Goal: Use online tool/utility

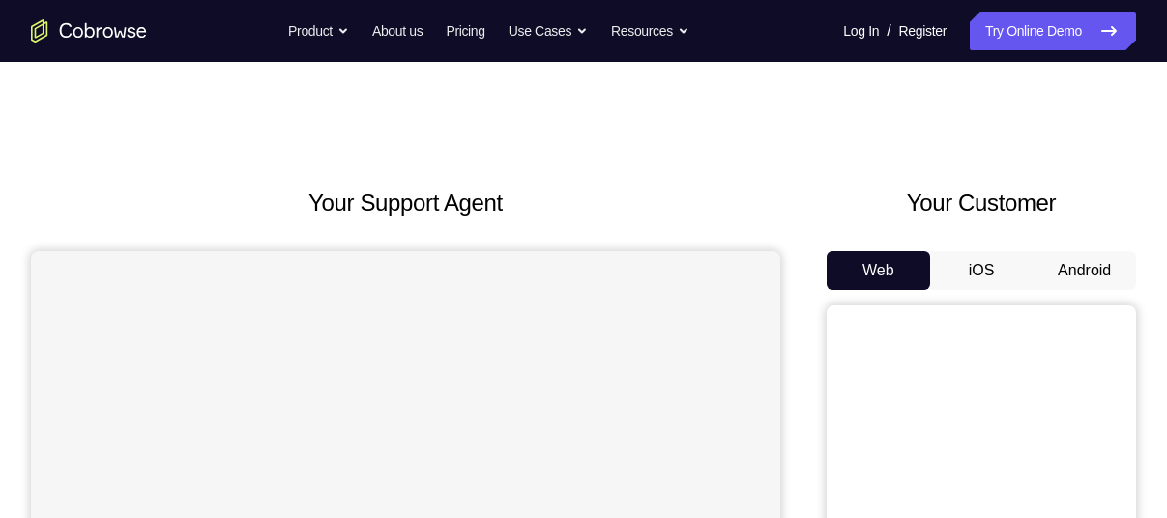
scroll to position [114, 0]
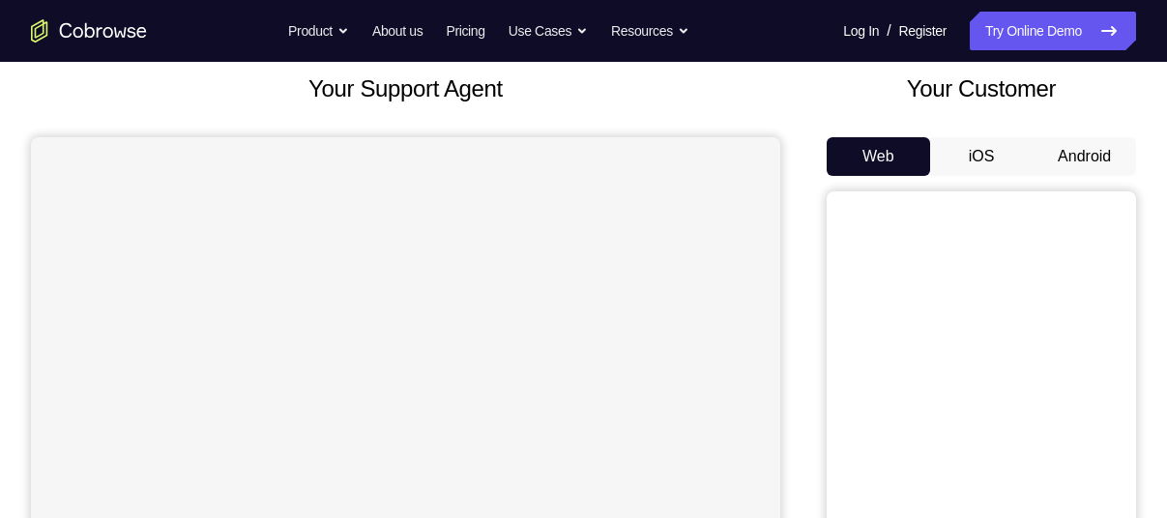
click at [1085, 164] on button "Android" at bounding box center [1084, 156] width 103 height 39
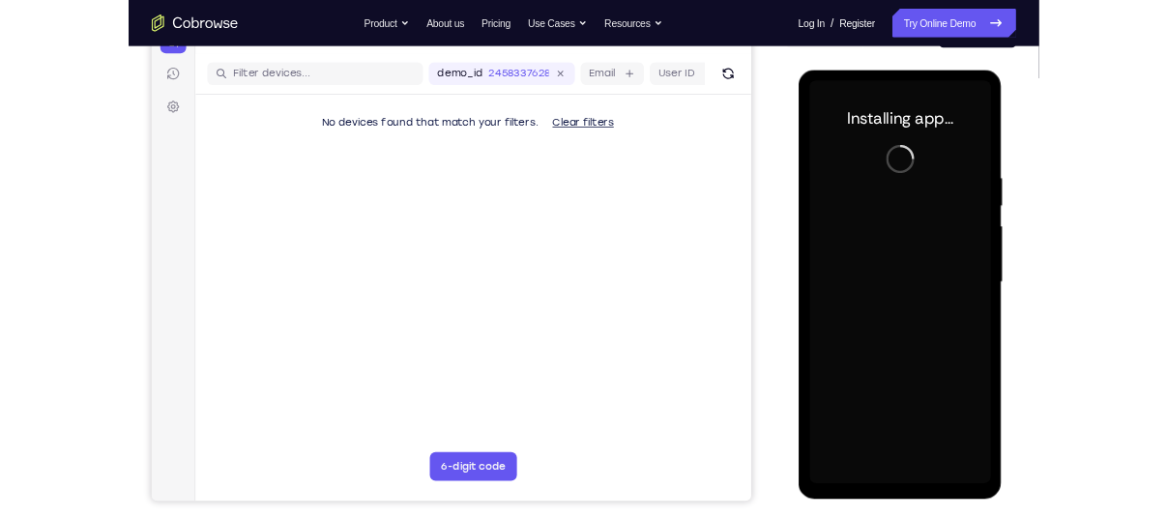
scroll to position [228, 0]
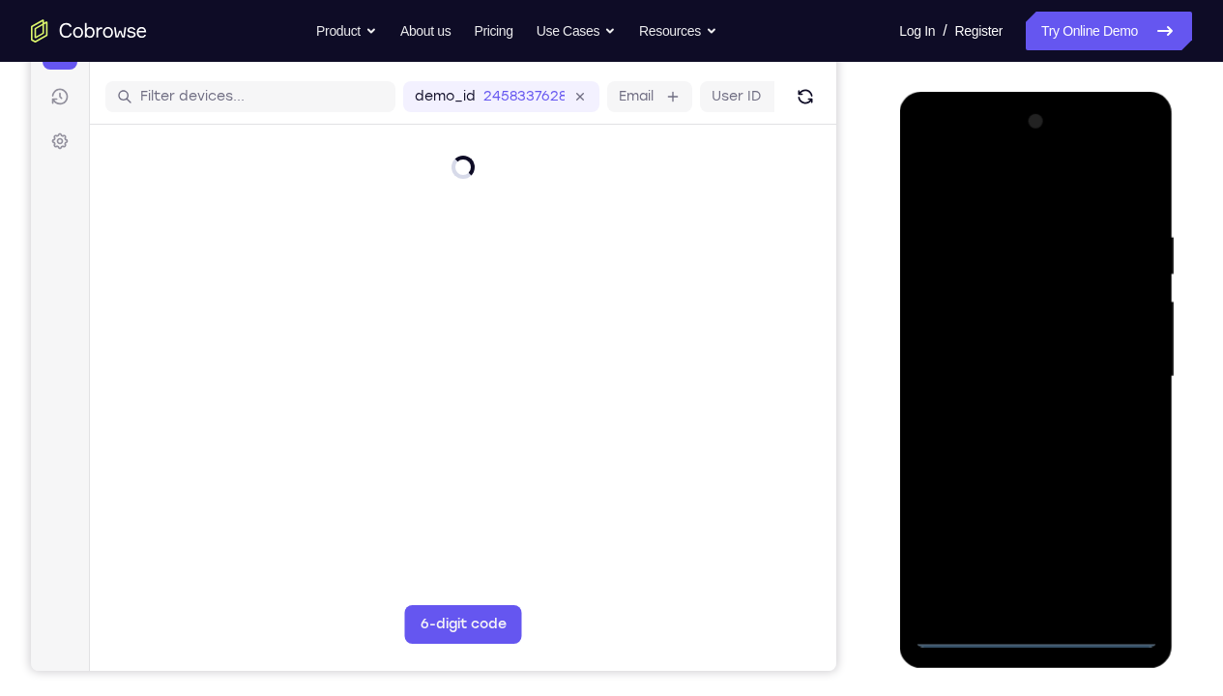
click at [1035, 517] on div at bounding box center [1036, 376] width 244 height 541
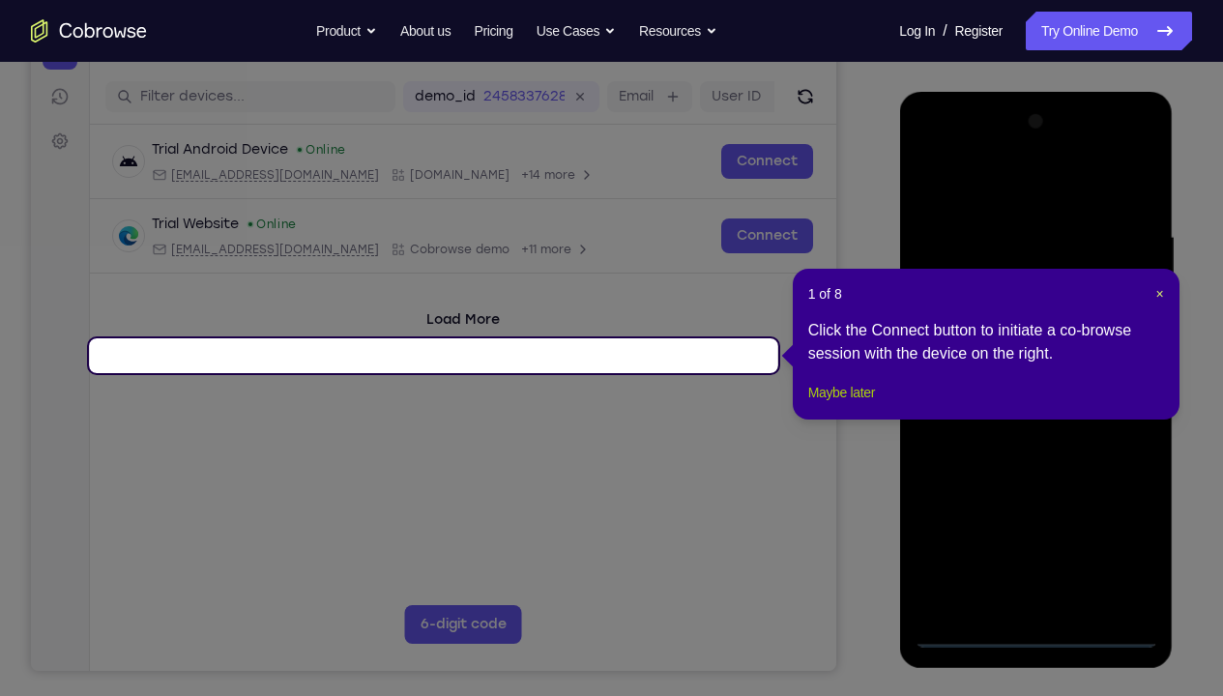
click at [867, 404] on button "Maybe later" at bounding box center [841, 392] width 67 height 23
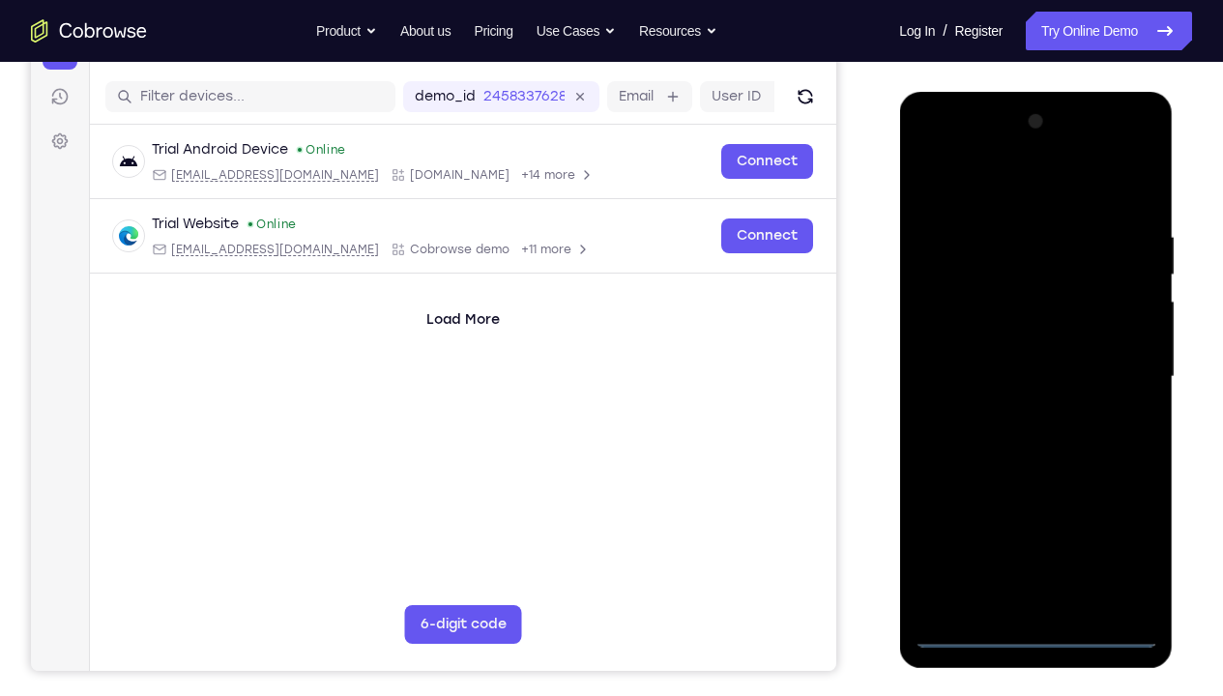
click at [1036, 517] on div at bounding box center [1036, 376] width 244 height 541
click at [1124, 517] on div at bounding box center [1036, 376] width 244 height 541
click at [1012, 203] on div at bounding box center [1036, 376] width 244 height 541
click at [976, 269] on div at bounding box center [1036, 376] width 244 height 541
click at [983, 273] on div at bounding box center [1036, 376] width 244 height 541
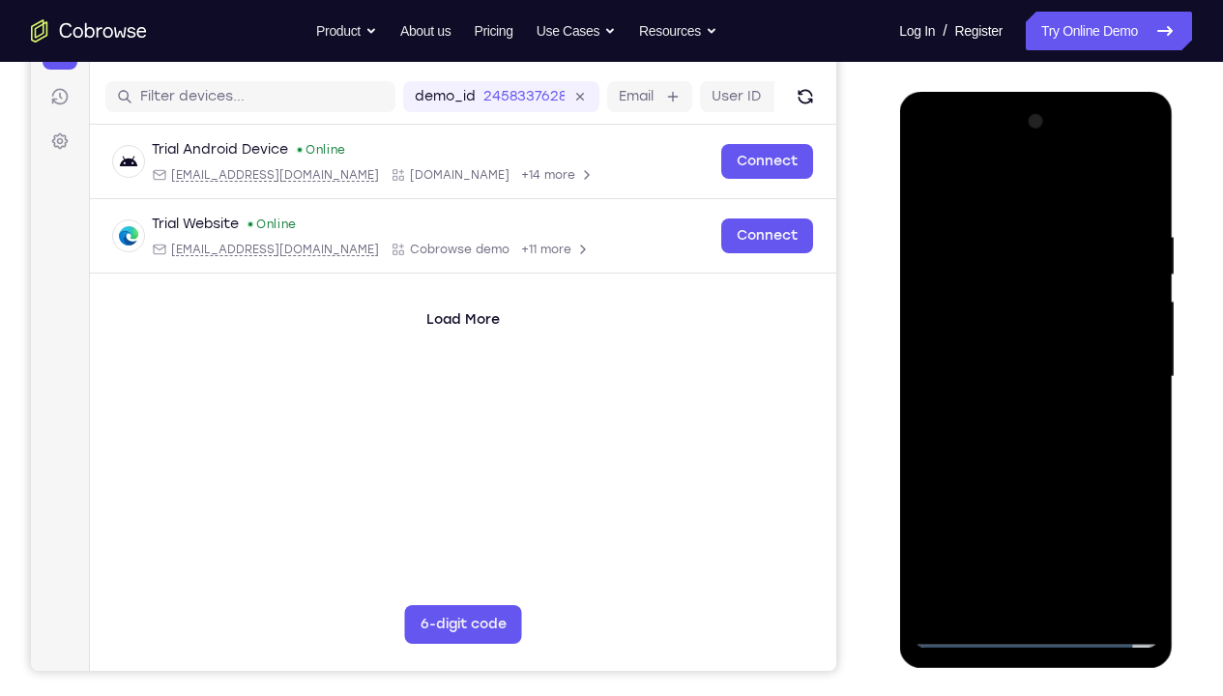
click at [941, 193] on div at bounding box center [1036, 376] width 244 height 541
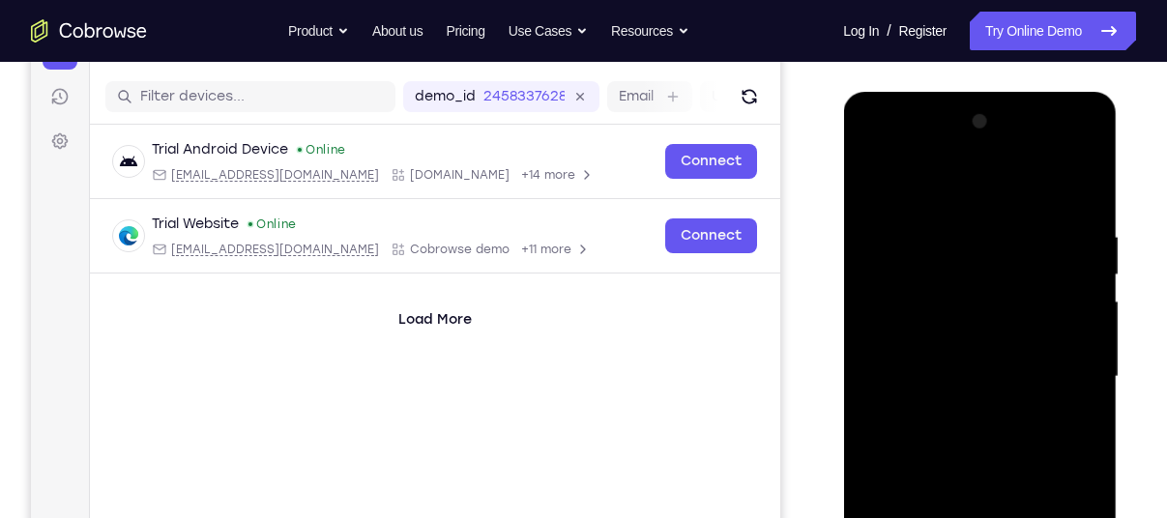
click at [945, 258] on div at bounding box center [980, 376] width 244 height 541
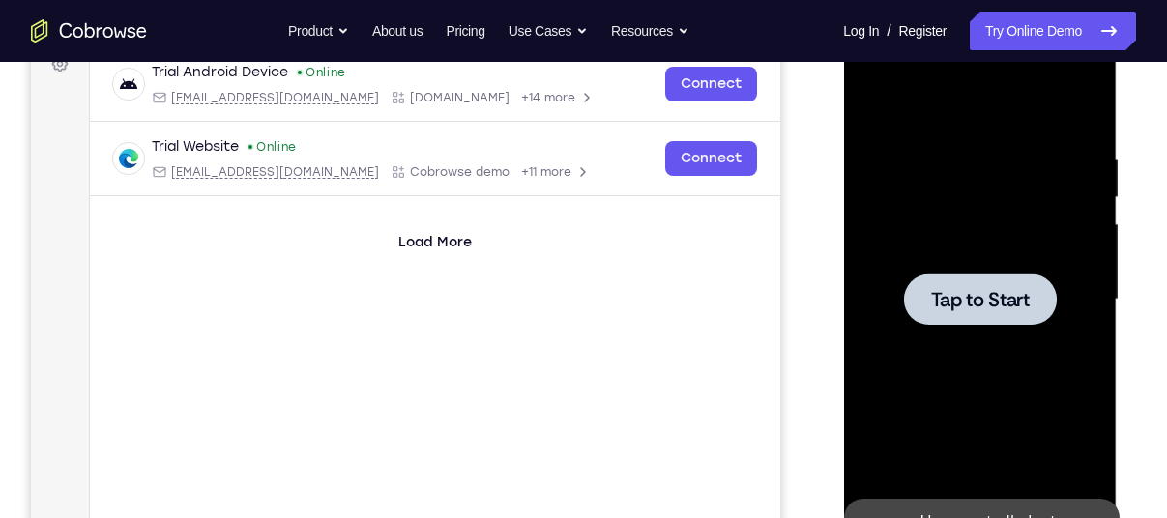
click at [1003, 300] on span "Tap to Start" at bounding box center [979, 299] width 99 height 19
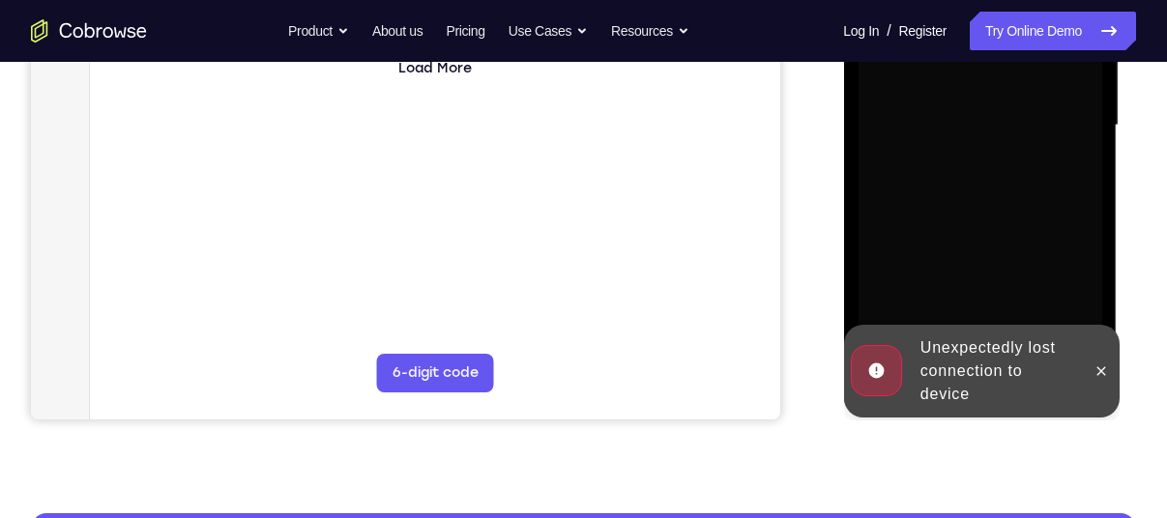
scroll to position [481, 0]
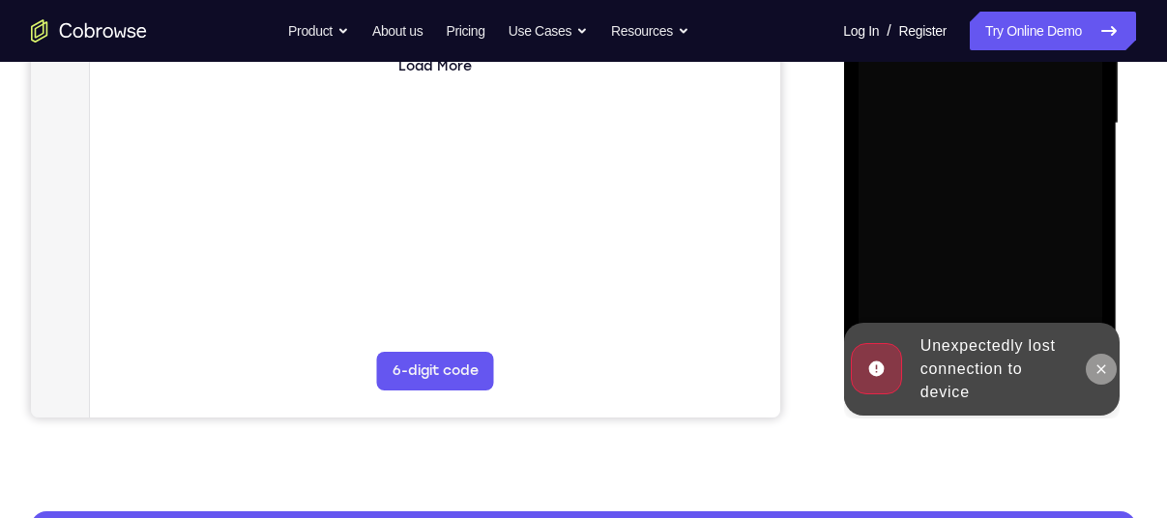
click at [1095, 364] on icon at bounding box center [1099, 369] width 15 height 15
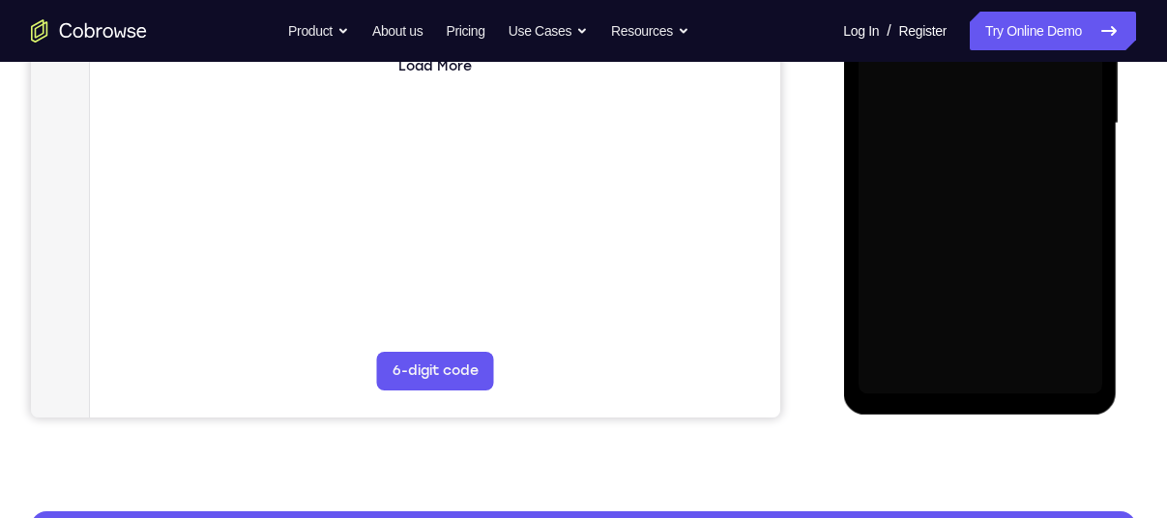
click at [978, 307] on div at bounding box center [980, 123] width 244 height 541
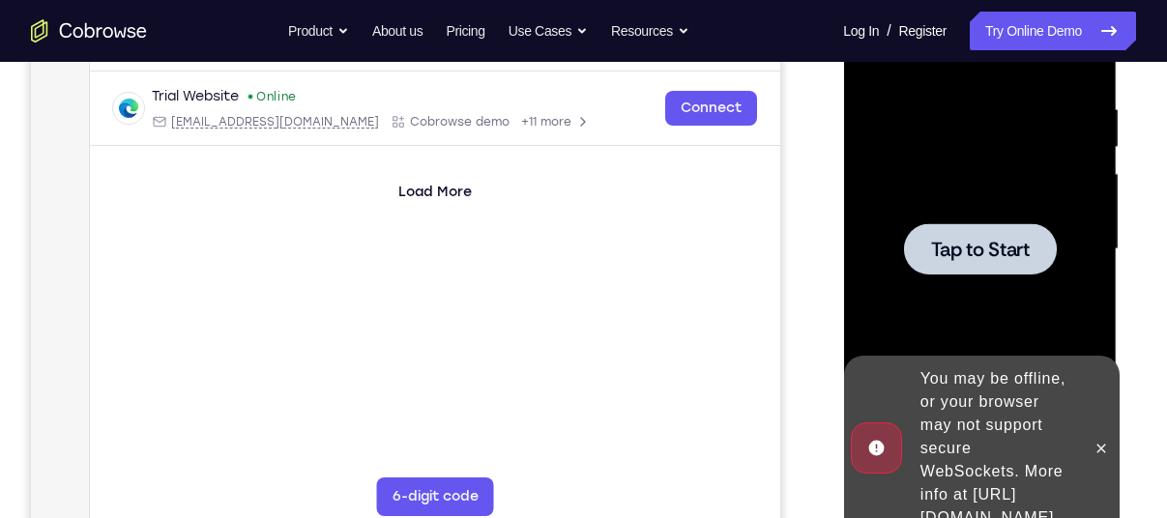
scroll to position [357, 0]
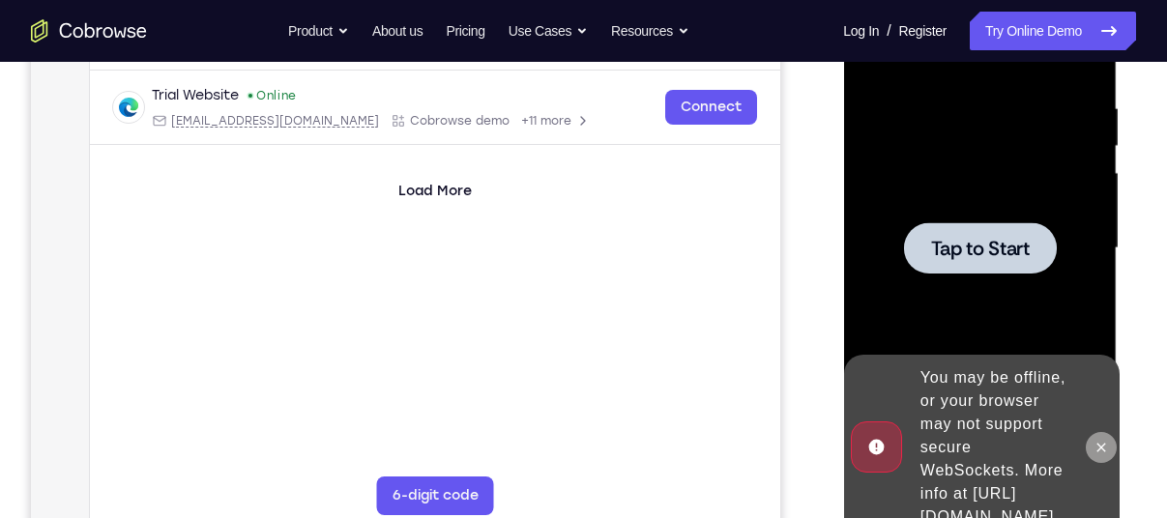
click at [1101, 440] on icon at bounding box center [1099, 447] width 15 height 15
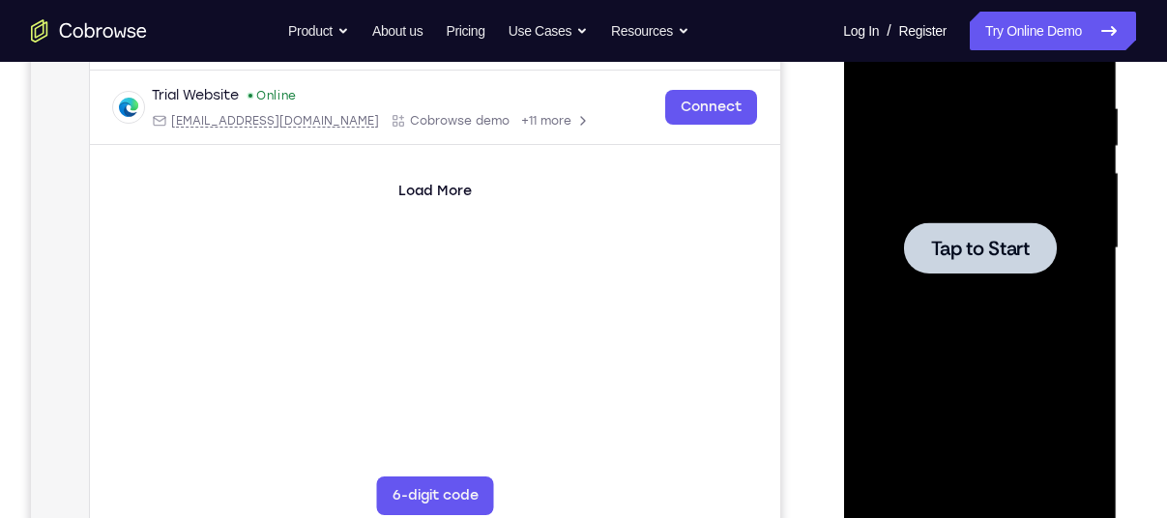
click at [973, 248] on span "Tap to Start" at bounding box center [979, 248] width 99 height 19
click at [985, 240] on span "Tap to Start" at bounding box center [979, 248] width 99 height 19
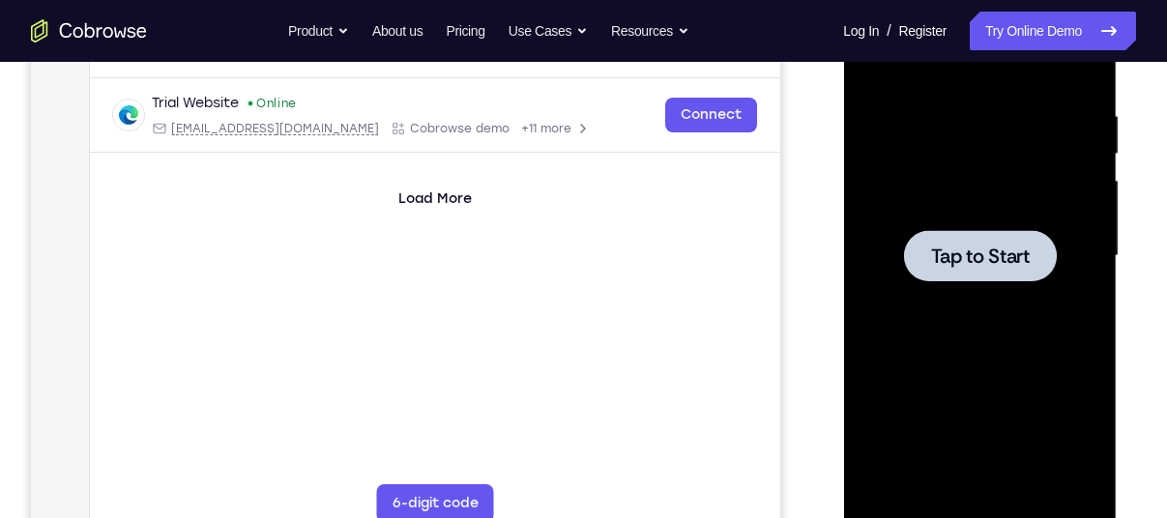
scroll to position [354, 0]
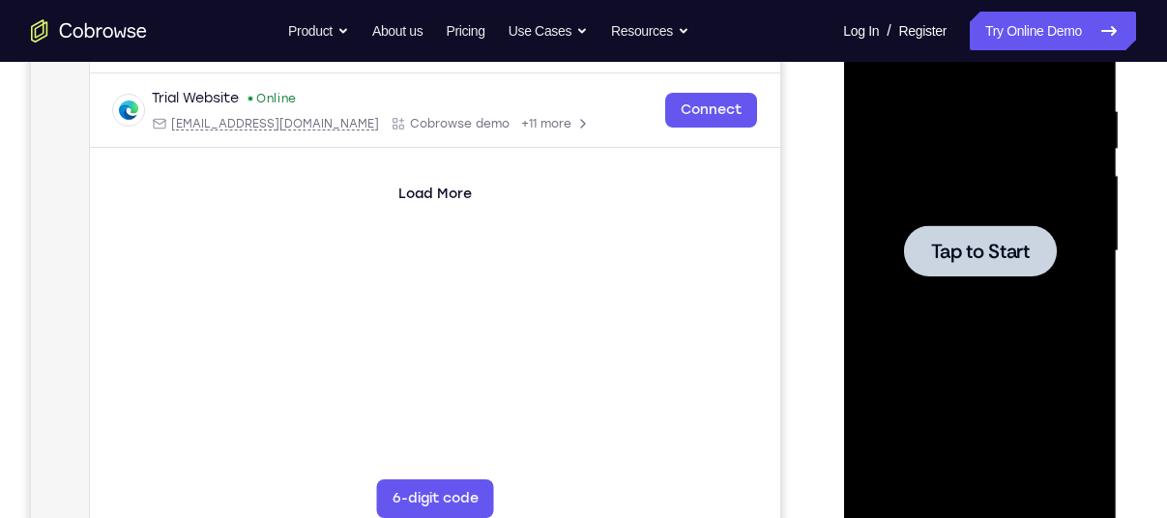
click at [960, 270] on div at bounding box center [979, 250] width 153 height 51
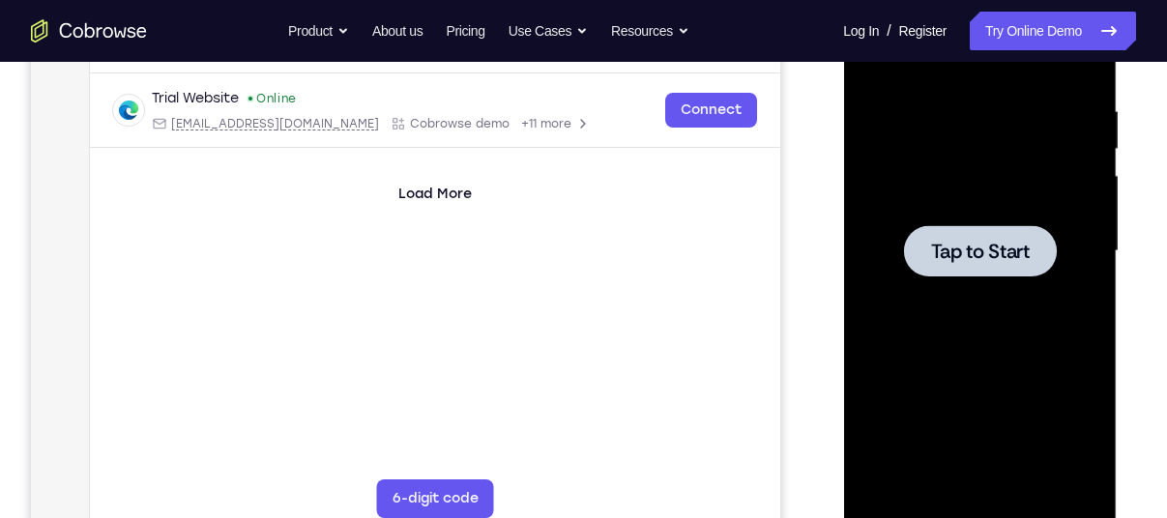
click at [960, 270] on div at bounding box center [979, 250] width 153 height 51
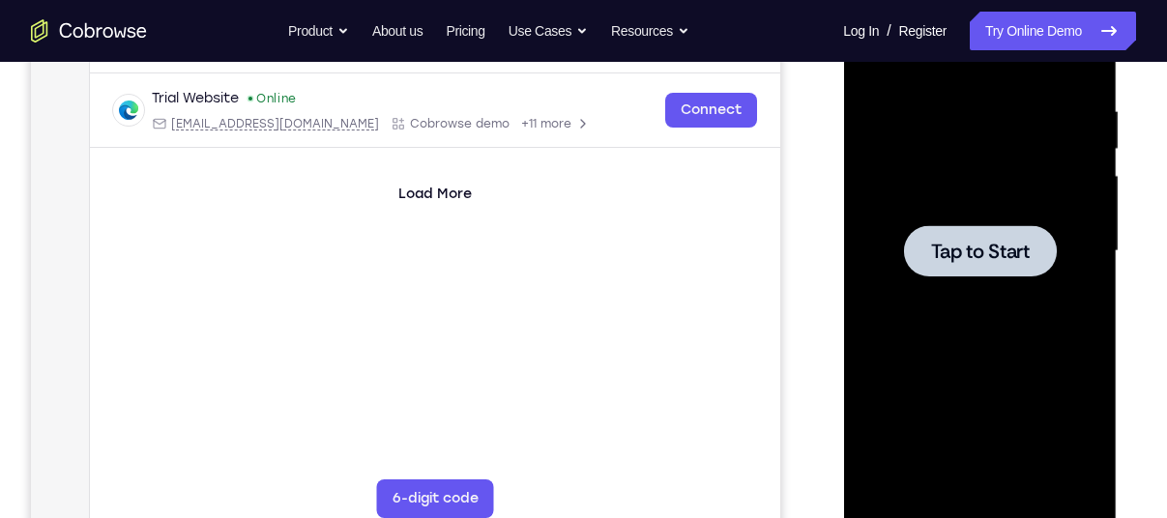
click at [960, 270] on div at bounding box center [979, 250] width 153 height 51
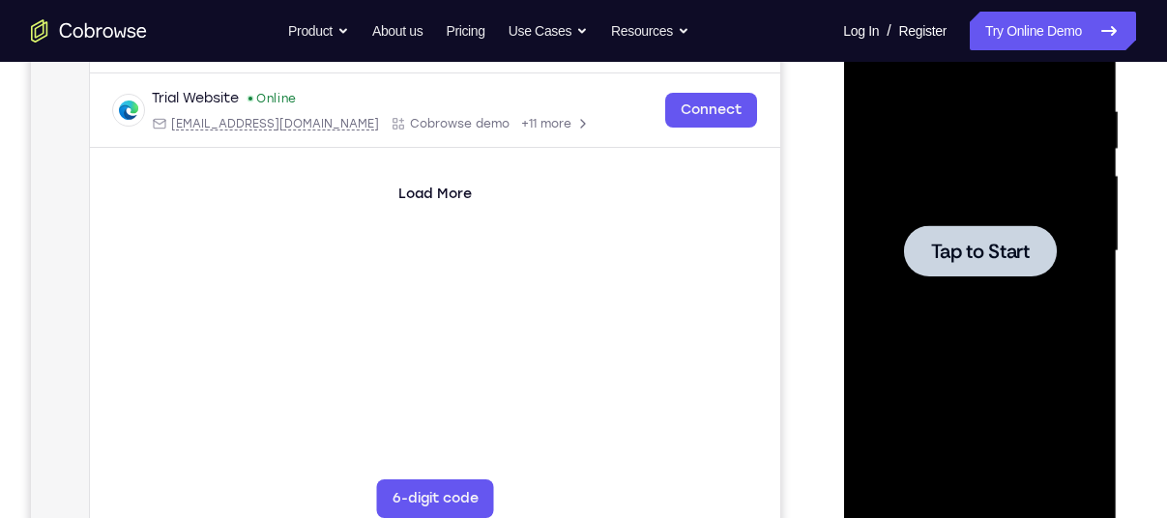
click at [960, 270] on div at bounding box center [979, 250] width 153 height 51
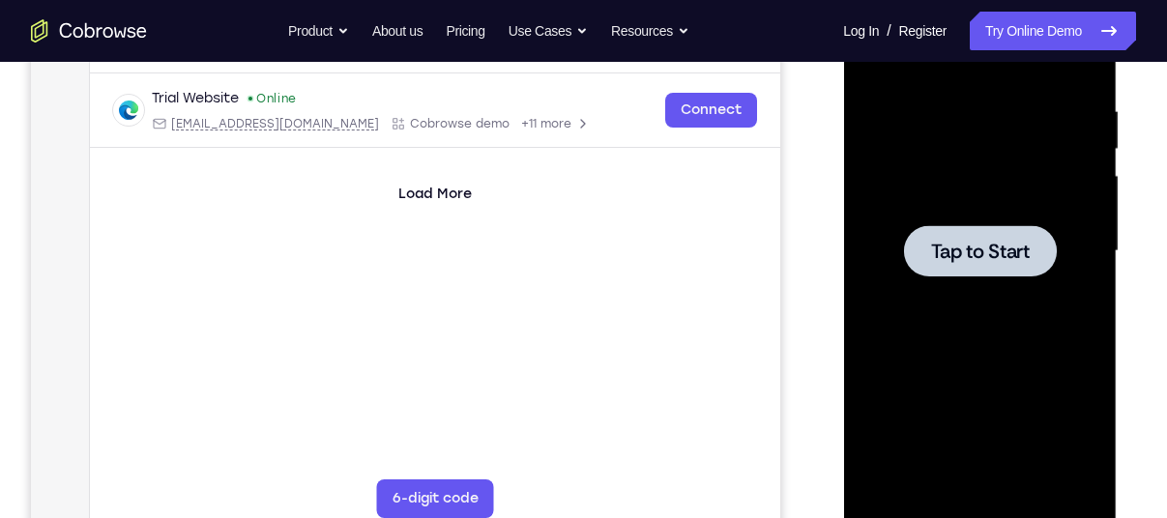
click at [960, 270] on div at bounding box center [979, 250] width 153 height 51
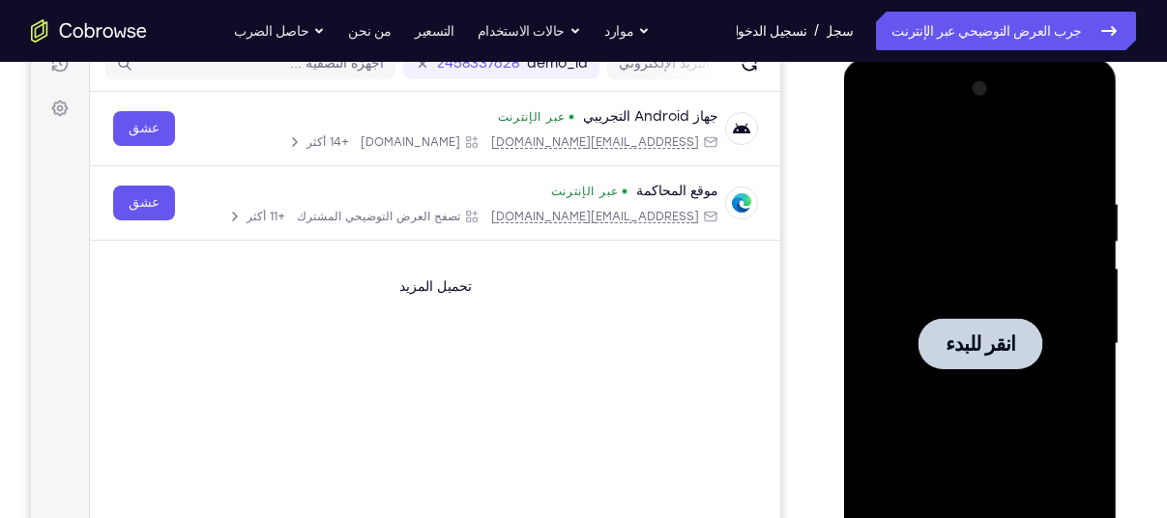
scroll to position [252, 0]
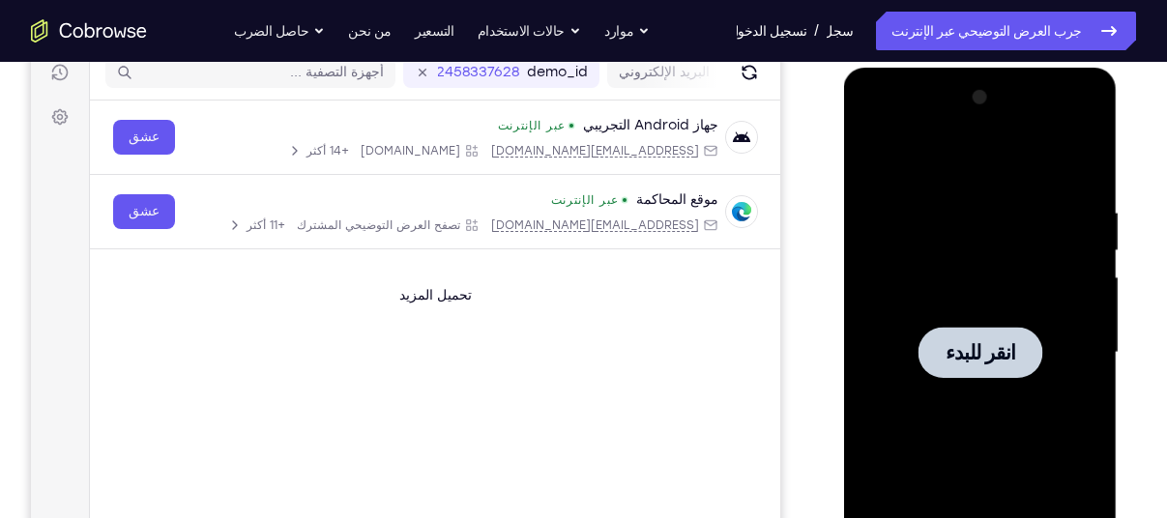
click at [976, 348] on span "انقر للبدء" at bounding box center [980, 352] width 71 height 19
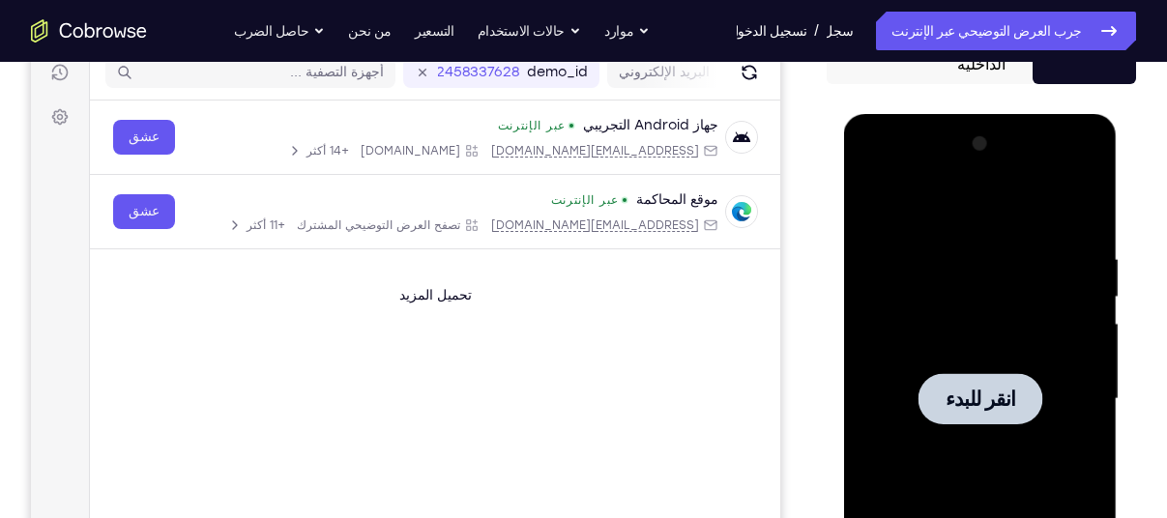
click at [979, 395] on span "انقر للبدء" at bounding box center [980, 399] width 71 height 19
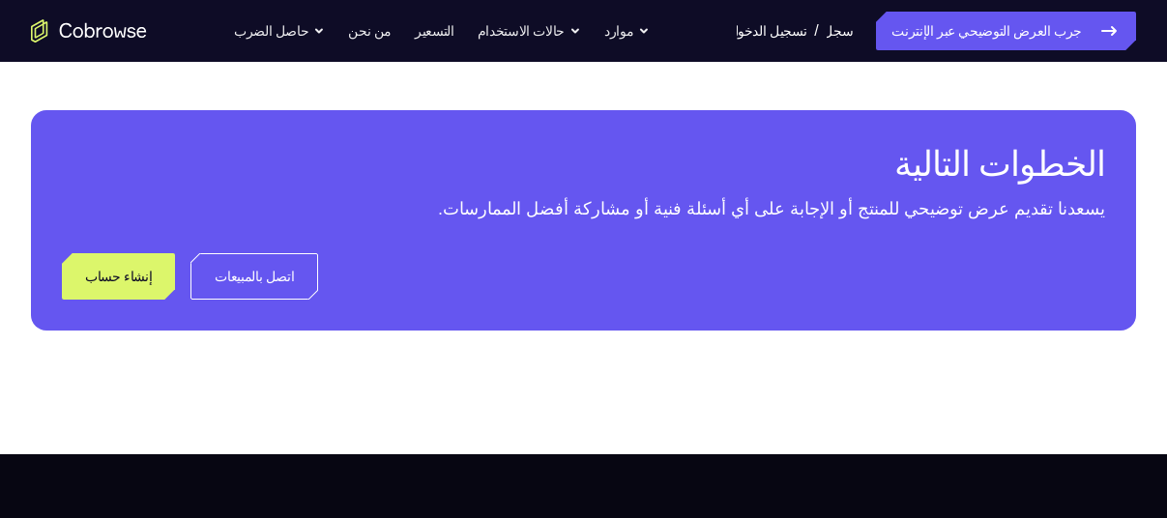
scroll to position [924, 0]
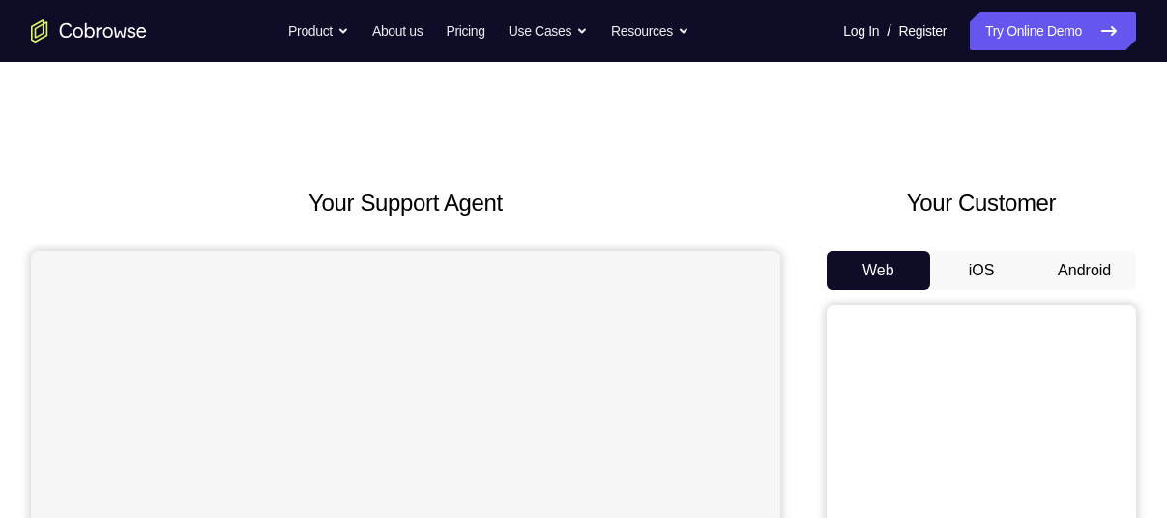
scroll to position [153, 0]
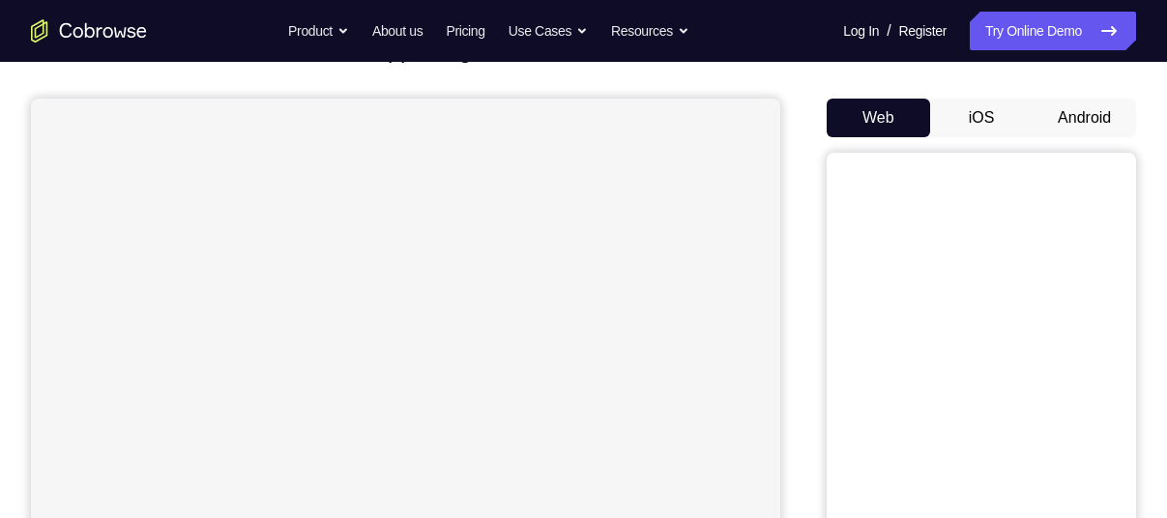
click at [1073, 120] on button "Android" at bounding box center [1084, 118] width 103 height 39
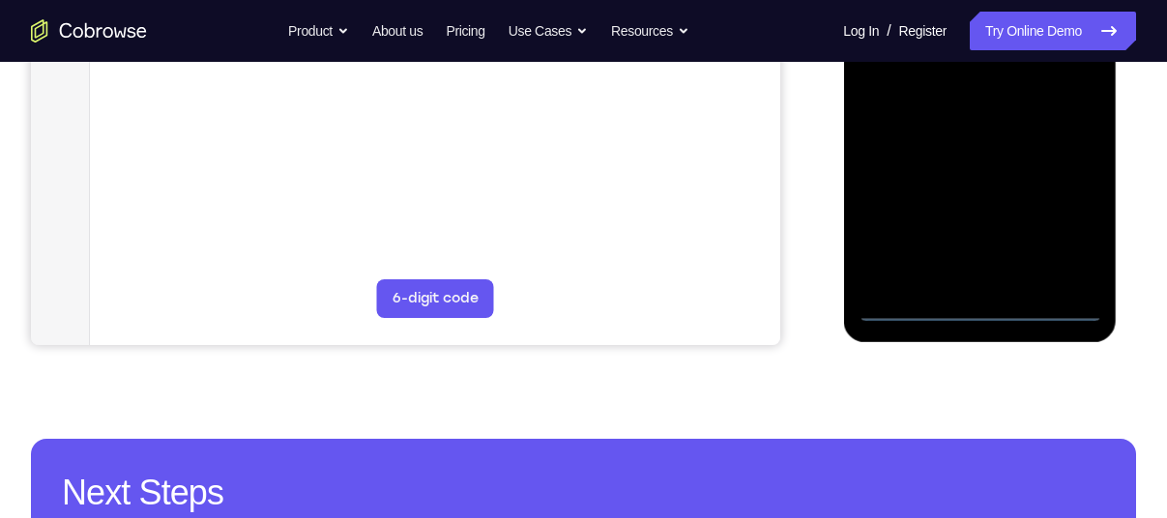
scroll to position [555, 0]
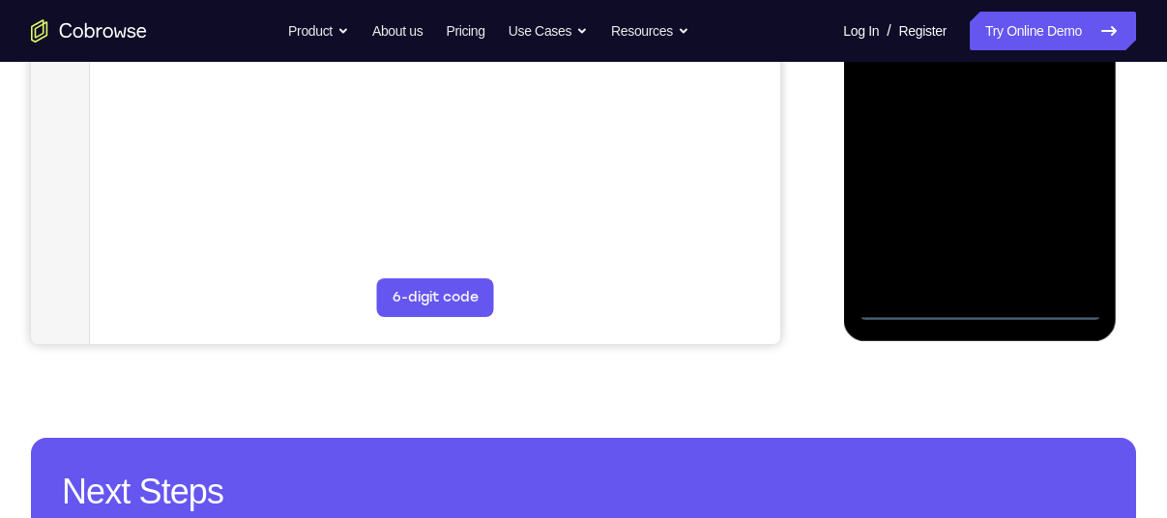
click at [976, 299] on div at bounding box center [980, 50] width 244 height 541
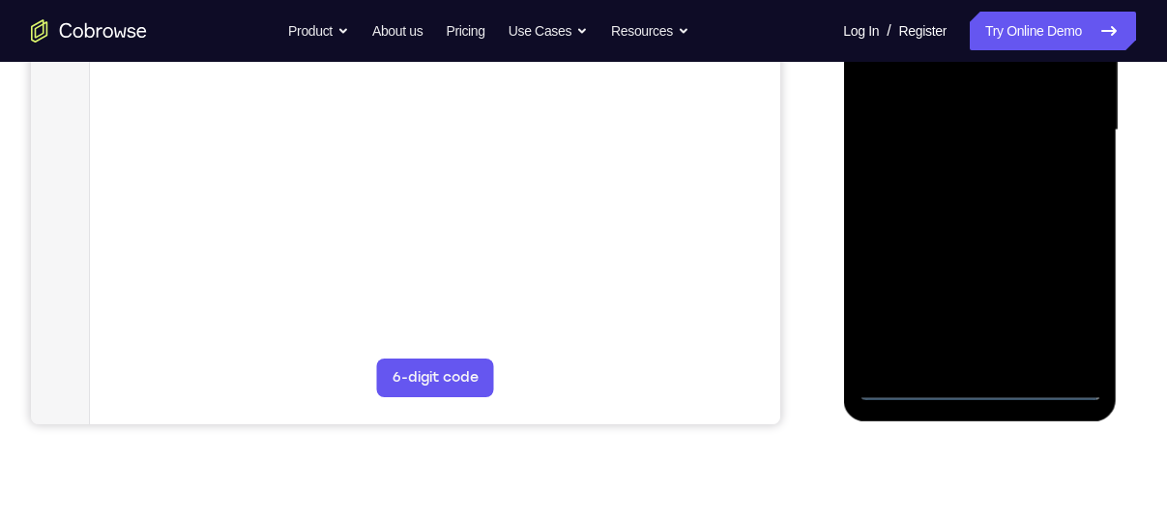
click at [975, 391] on div at bounding box center [980, 130] width 244 height 541
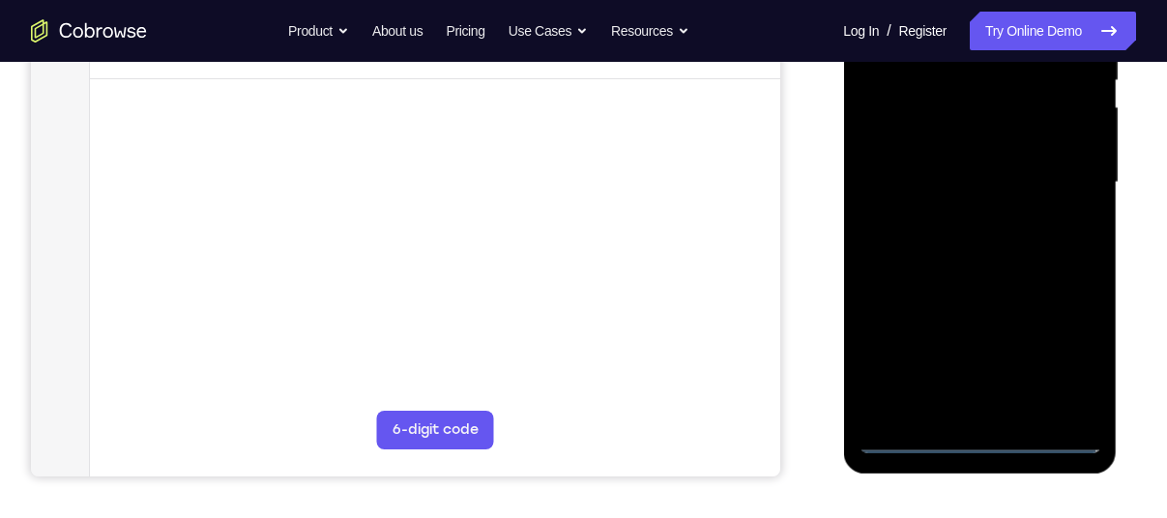
scroll to position [339, 0]
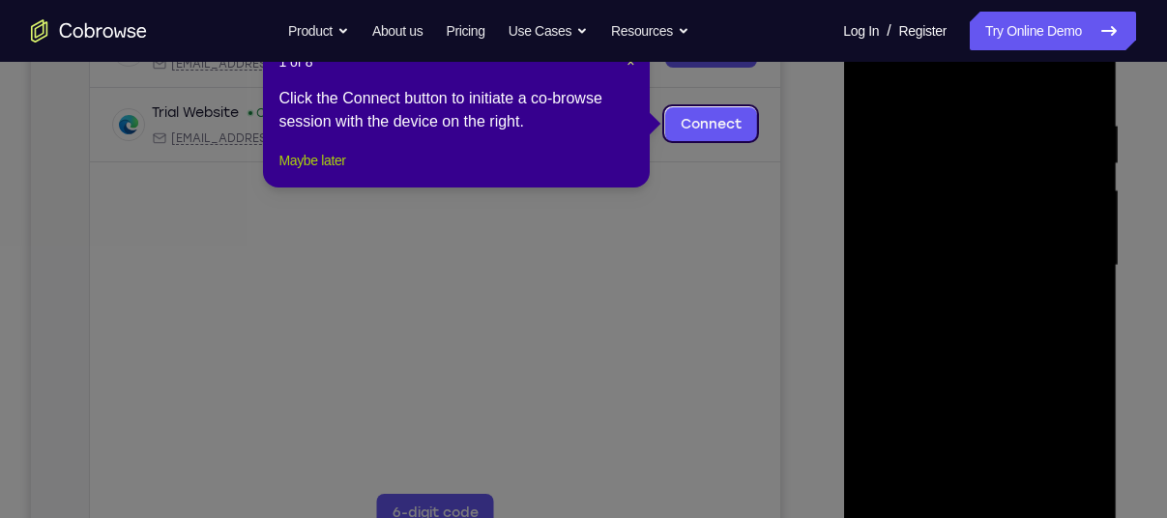
click at [292, 172] on button "Maybe later" at bounding box center [311, 160] width 67 height 23
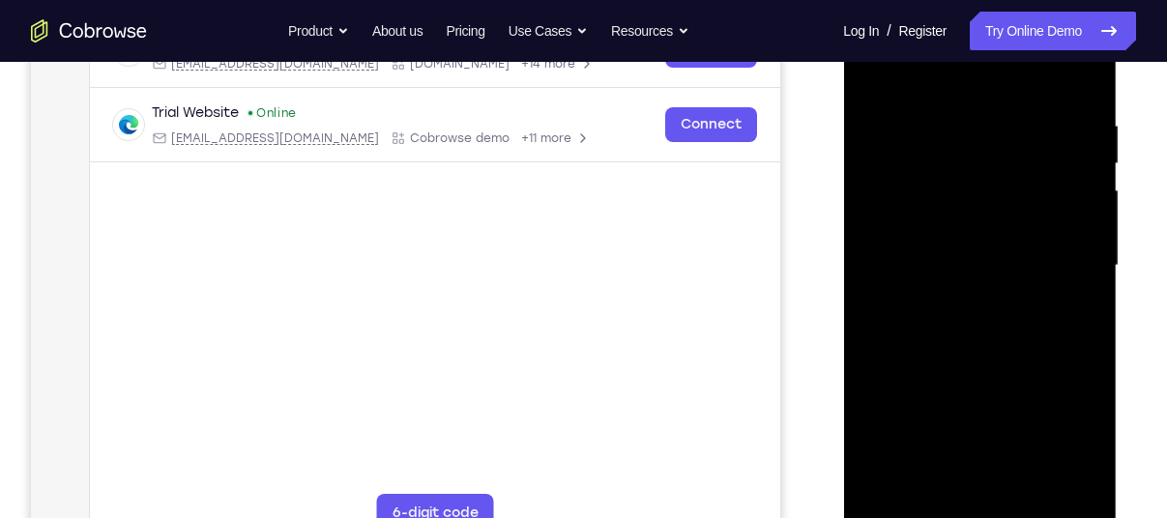
click at [1059, 453] on div at bounding box center [980, 265] width 244 height 541
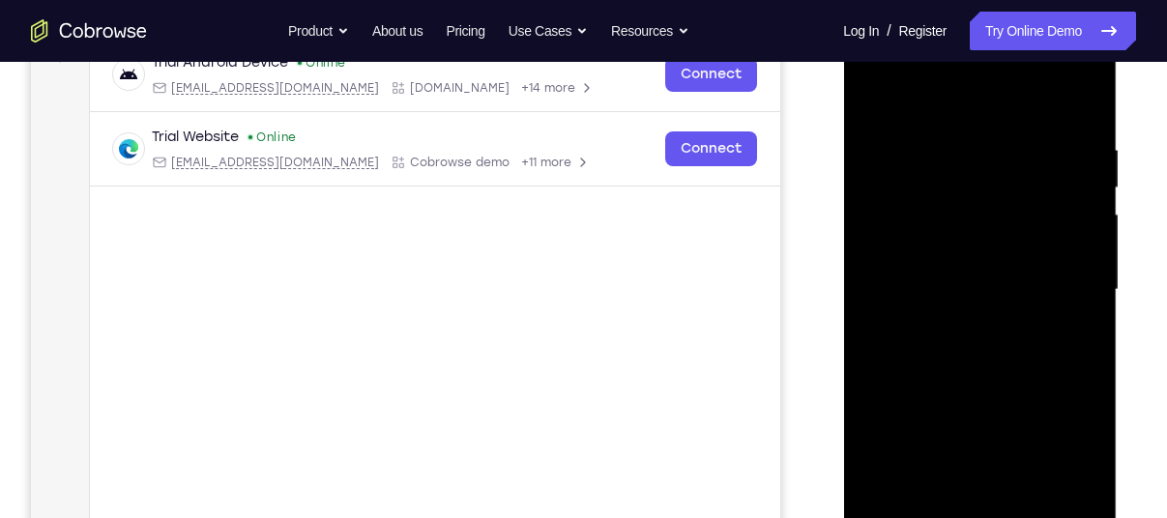
scroll to position [316, 0]
click at [1064, 460] on div at bounding box center [980, 288] width 244 height 541
click at [946, 102] on div at bounding box center [980, 288] width 244 height 541
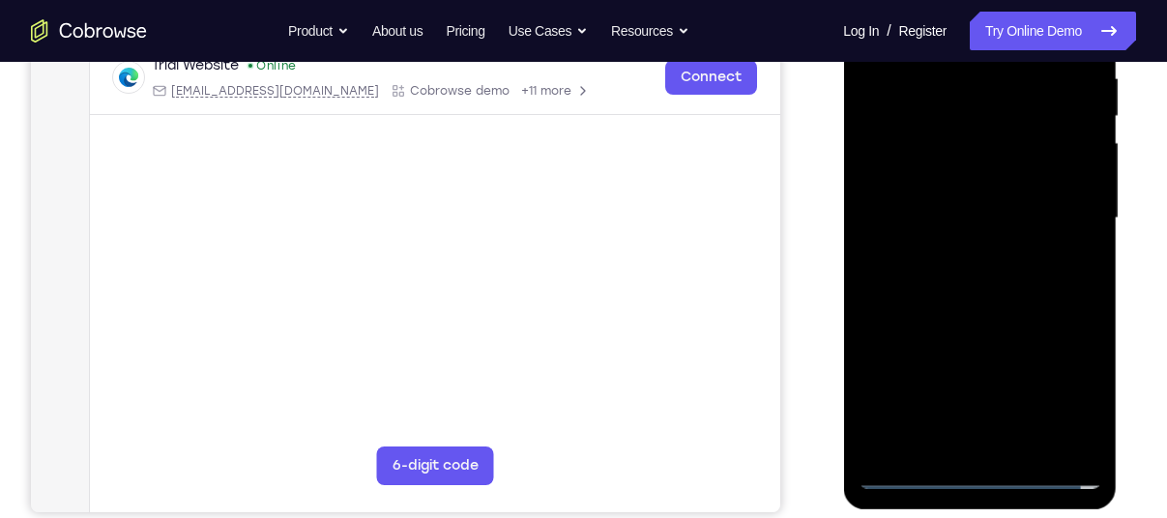
scroll to position [369, 0]
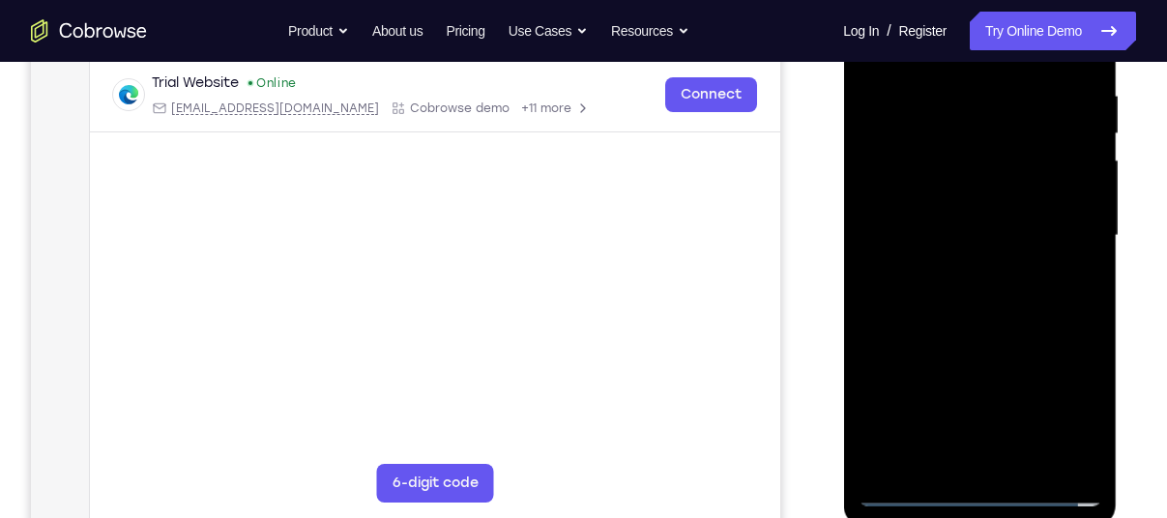
click at [948, 125] on div at bounding box center [980, 235] width 244 height 541
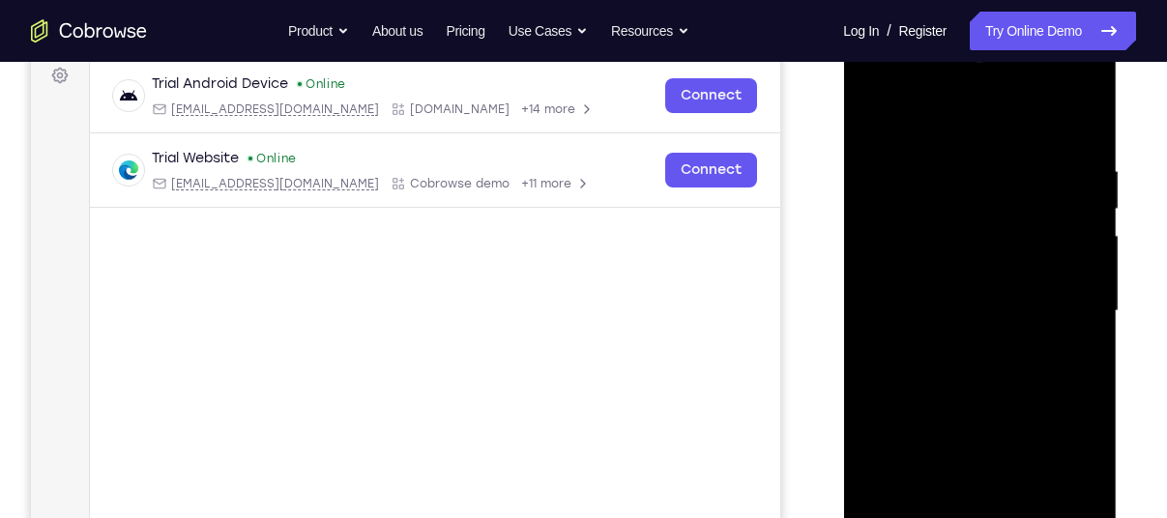
scroll to position [293, 0]
click at [927, 207] on div at bounding box center [980, 312] width 244 height 541
click at [1005, 228] on div at bounding box center [980, 312] width 244 height 541
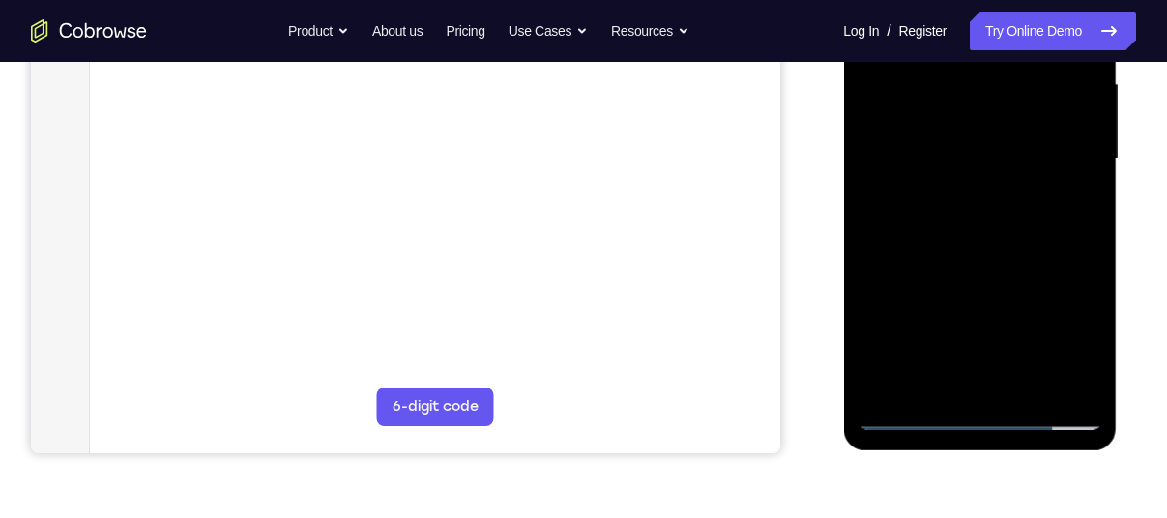
scroll to position [464, 0]
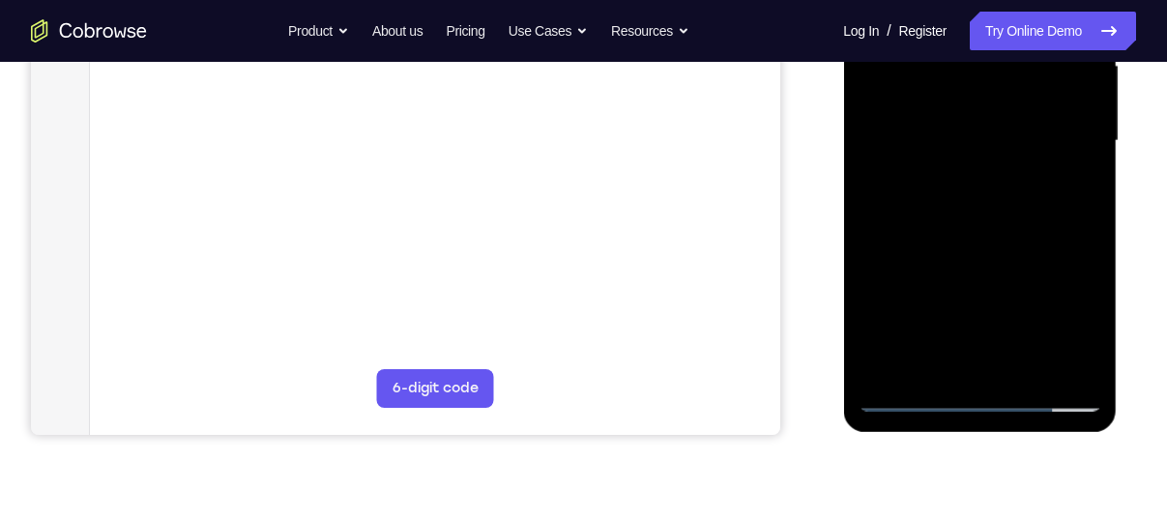
click at [953, 270] on div at bounding box center [980, 140] width 244 height 541
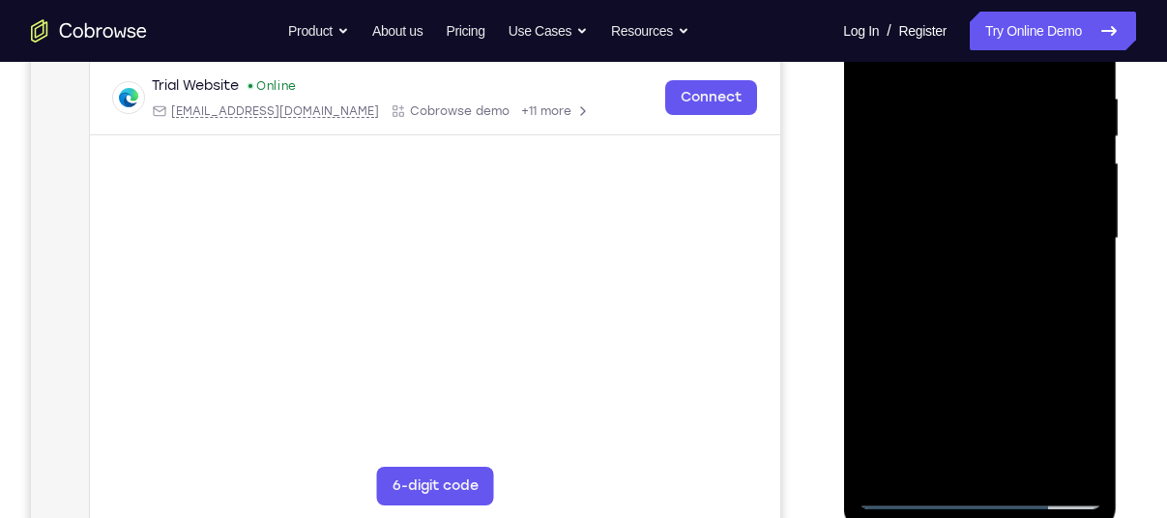
scroll to position [365, 0]
click at [952, 200] on div at bounding box center [980, 239] width 244 height 541
drag, startPoint x: 921, startPoint y: 220, endPoint x: 917, endPoint y: 127, distance: 93.9
click at [917, 127] on div at bounding box center [980, 239] width 244 height 541
click at [916, 236] on div at bounding box center [980, 239] width 244 height 541
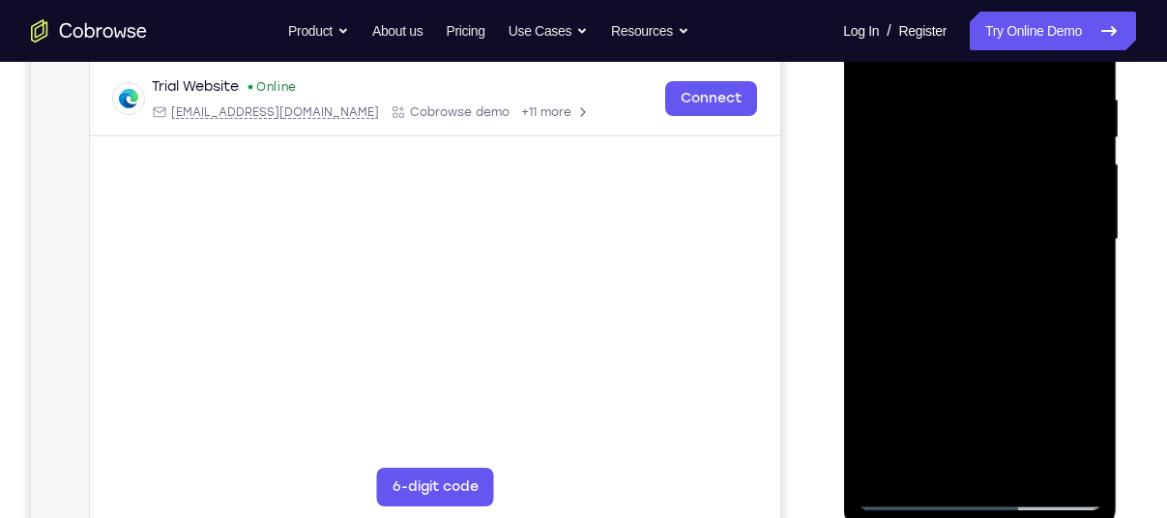
click at [905, 487] on div at bounding box center [980, 239] width 244 height 541
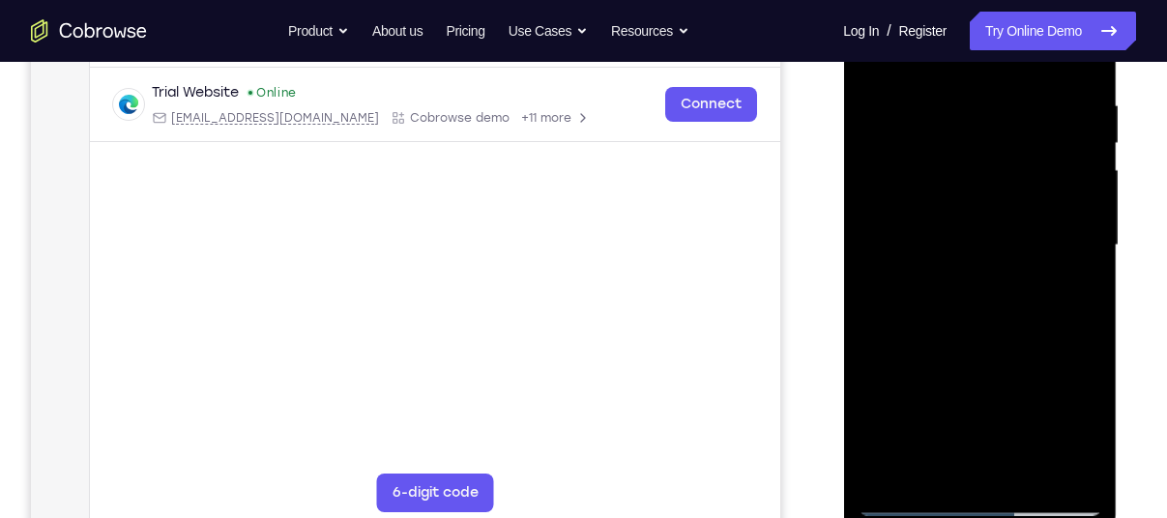
scroll to position [453, 0]
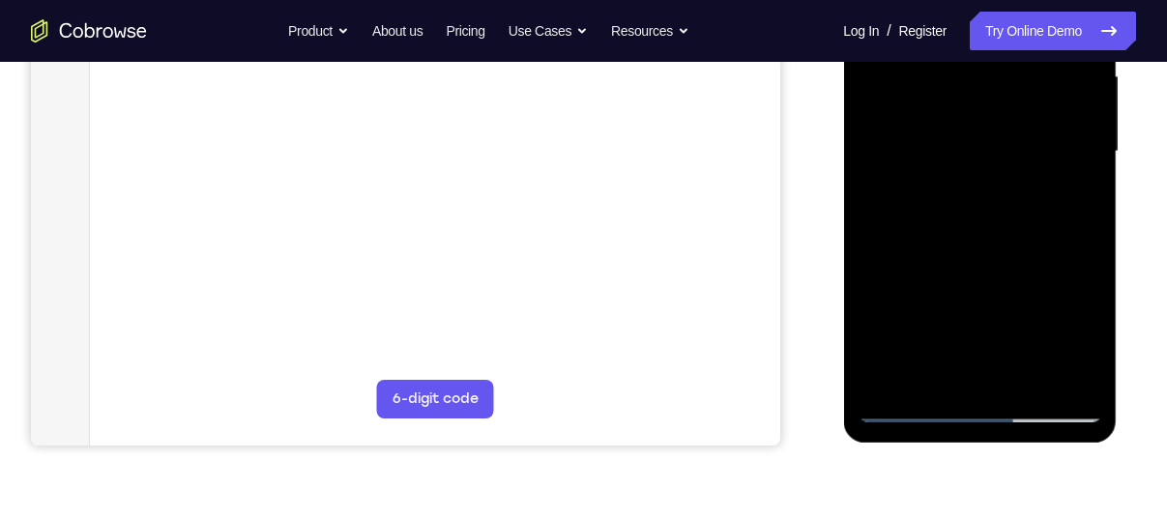
click at [908, 407] on div at bounding box center [980, 151] width 244 height 541
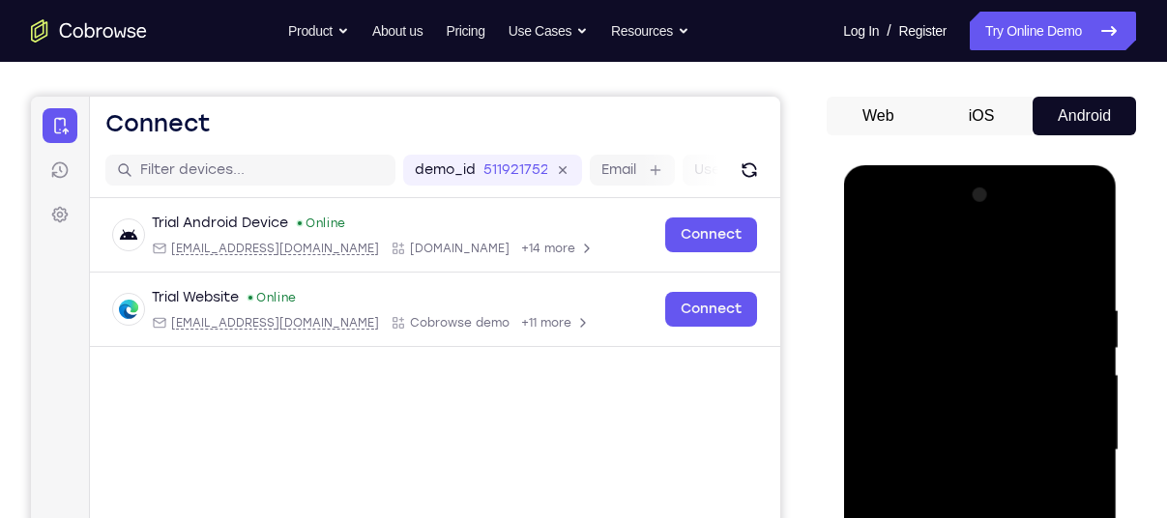
scroll to position [204, 0]
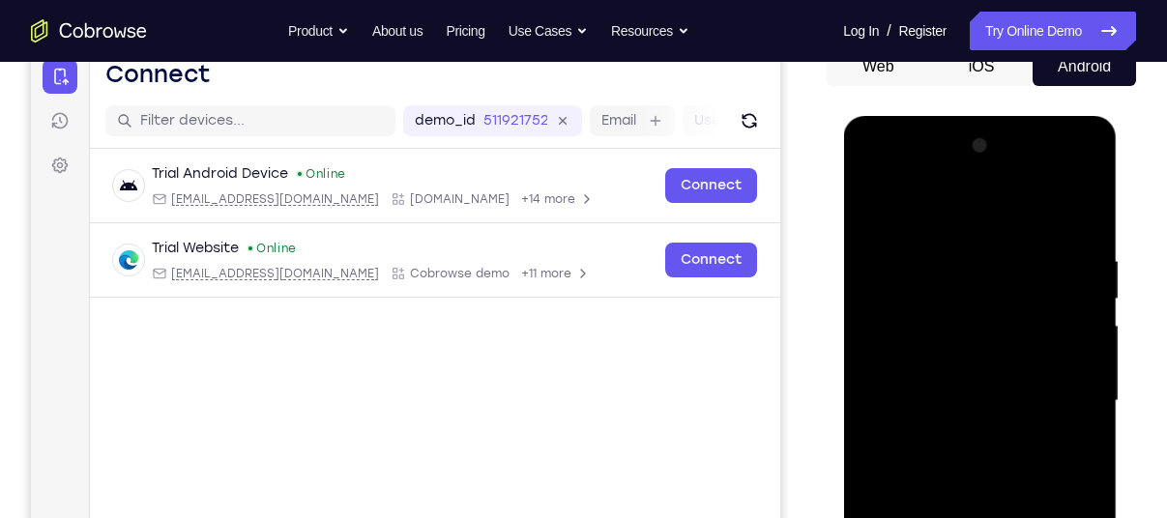
click at [940, 372] on div at bounding box center [980, 401] width 244 height 541
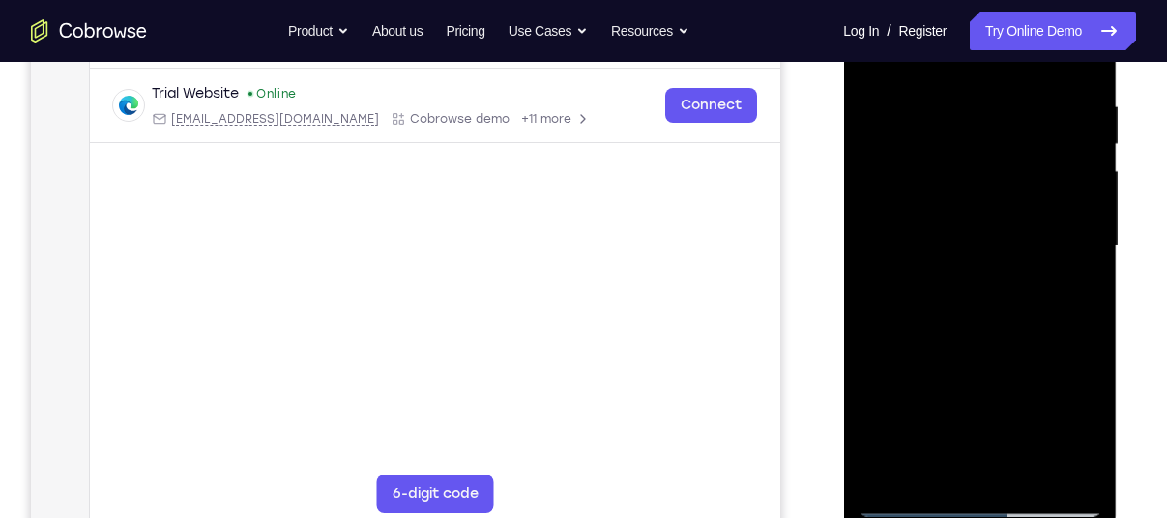
scroll to position [231, 0]
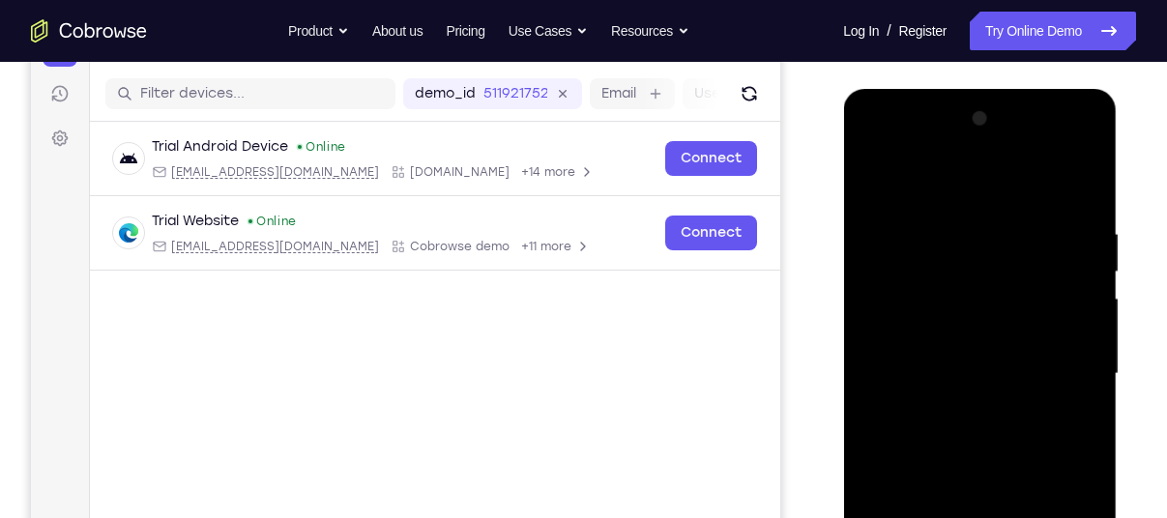
click at [1080, 204] on div at bounding box center [980, 373] width 244 height 541
click at [1085, 306] on div at bounding box center [980, 373] width 244 height 541
drag, startPoint x: 1069, startPoint y: 306, endPoint x: 1052, endPoint y: 215, distance: 92.5
click at [1052, 215] on div at bounding box center [980, 373] width 244 height 541
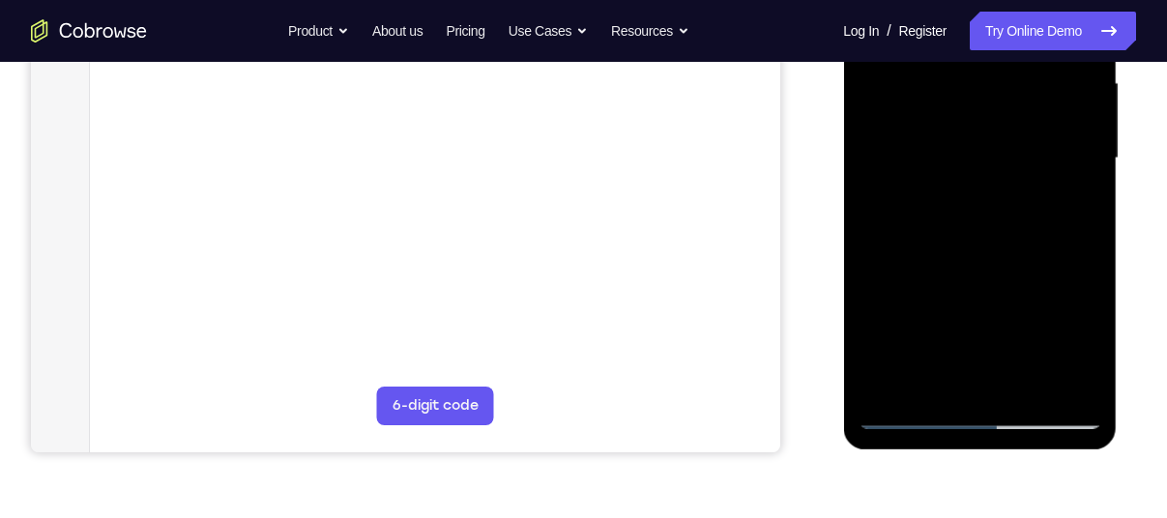
scroll to position [450, 0]
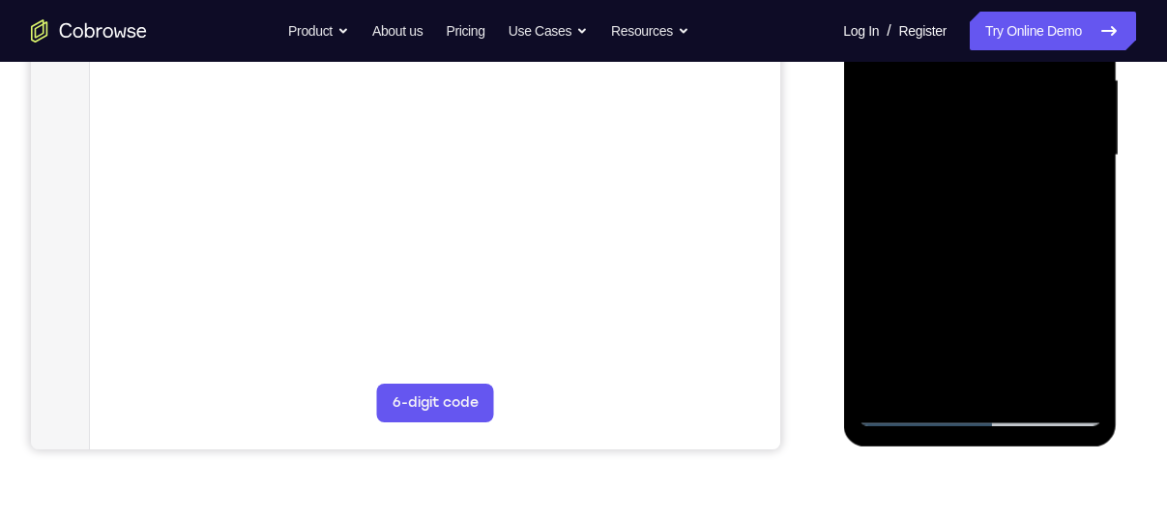
drag, startPoint x: 984, startPoint y: 198, endPoint x: 1005, endPoint y: -9, distance: 207.9
click at [1005, 0] on div at bounding box center [980, 155] width 244 height 541
drag, startPoint x: 941, startPoint y: 253, endPoint x: 995, endPoint y: -10, distance: 268.5
click at [995, 0] on div at bounding box center [980, 155] width 244 height 541
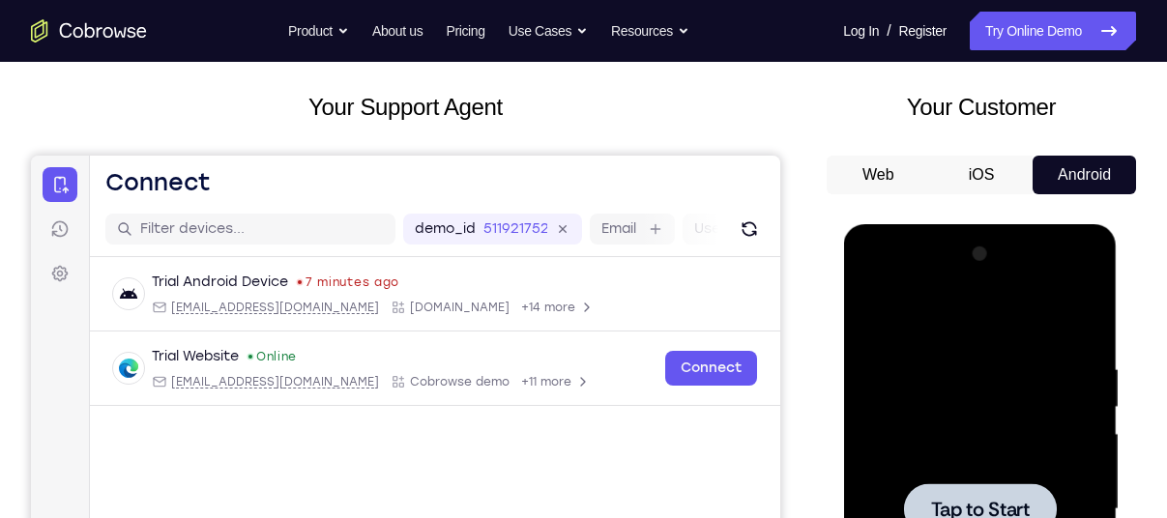
scroll to position [0, 0]
